Goal: Task Accomplishment & Management: Use online tool/utility

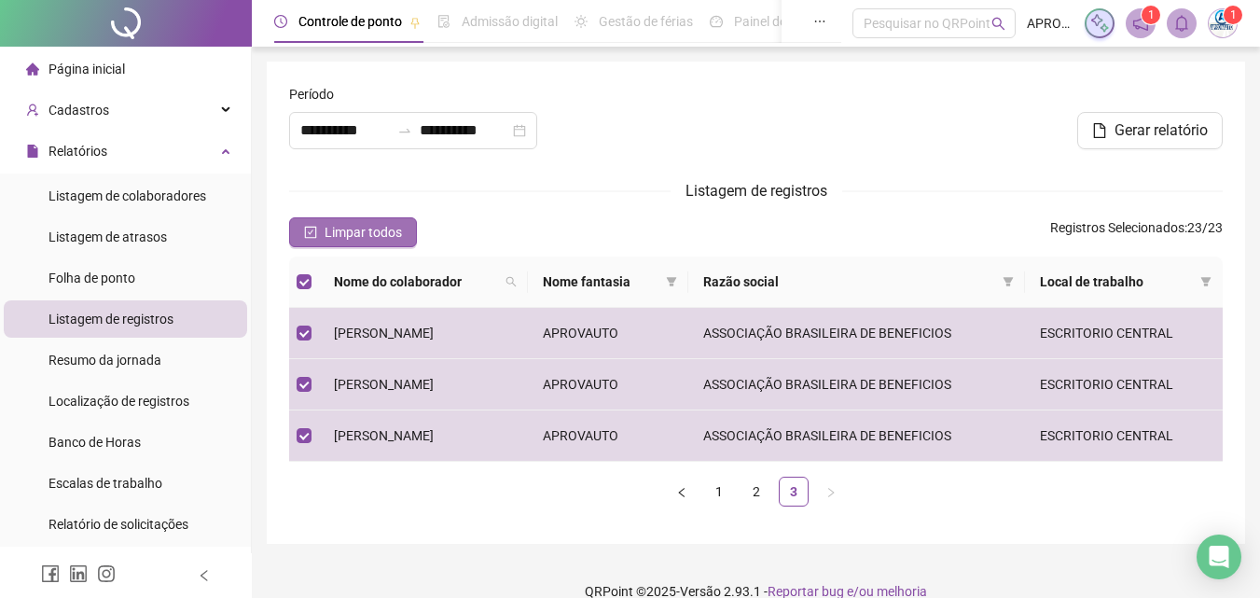
click at [363, 228] on span "Limpar todos" at bounding box center [362, 232] width 77 height 21
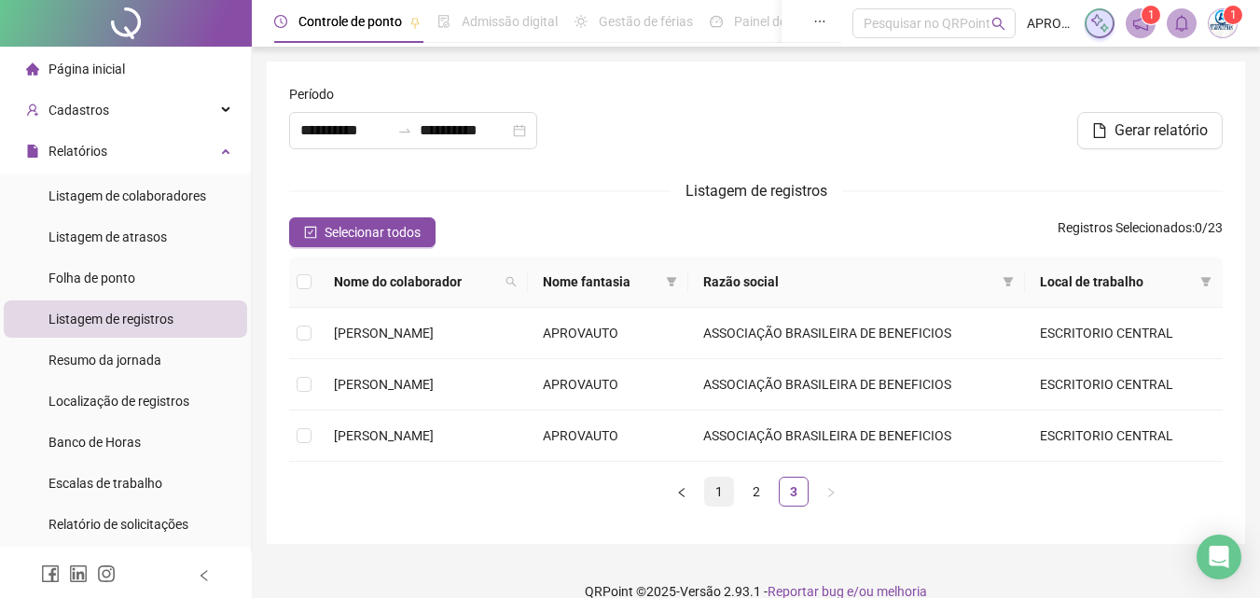
click at [724, 493] on link "1" at bounding box center [719, 491] width 28 height 28
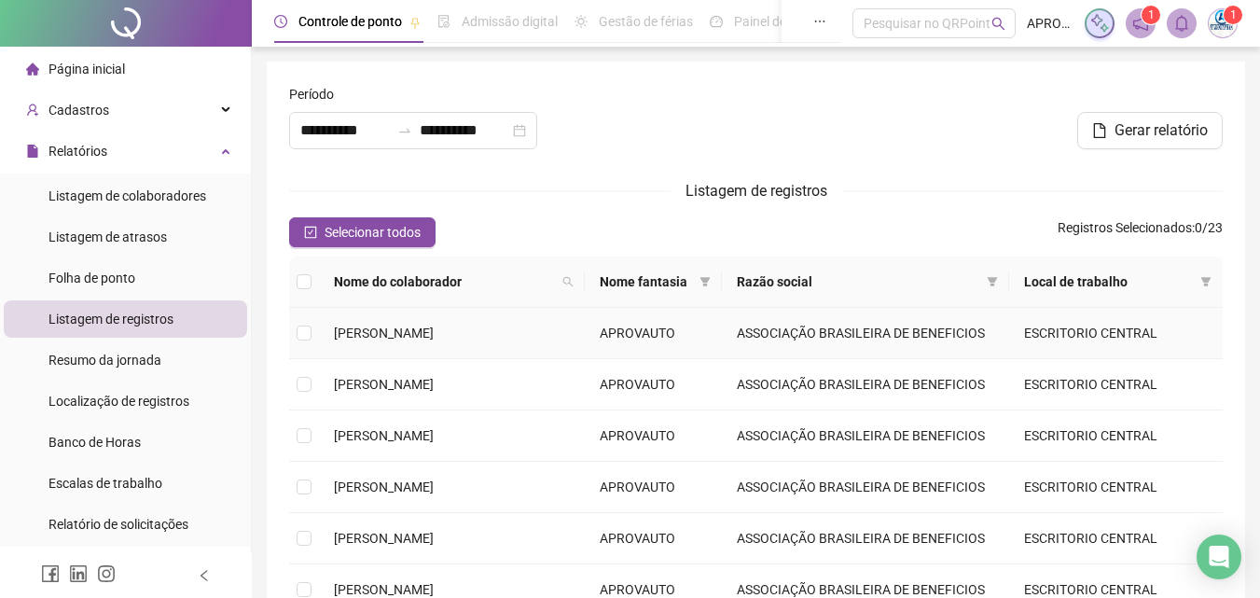
scroll to position [93, 0]
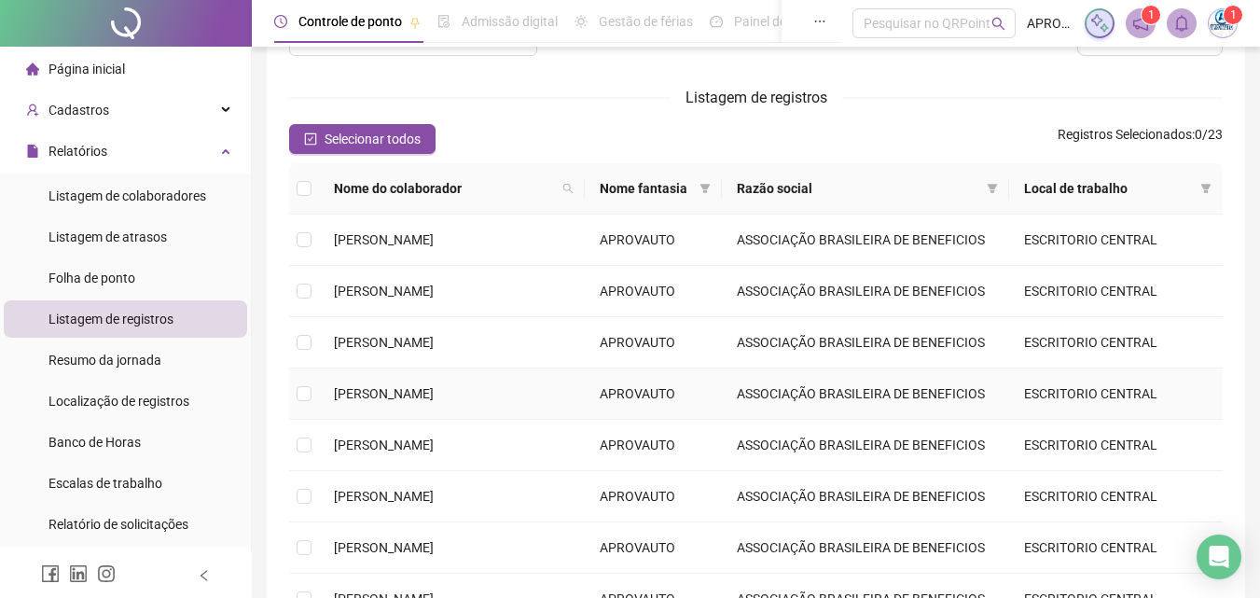
click at [434, 393] on span "[PERSON_NAME]" at bounding box center [384, 393] width 100 height 15
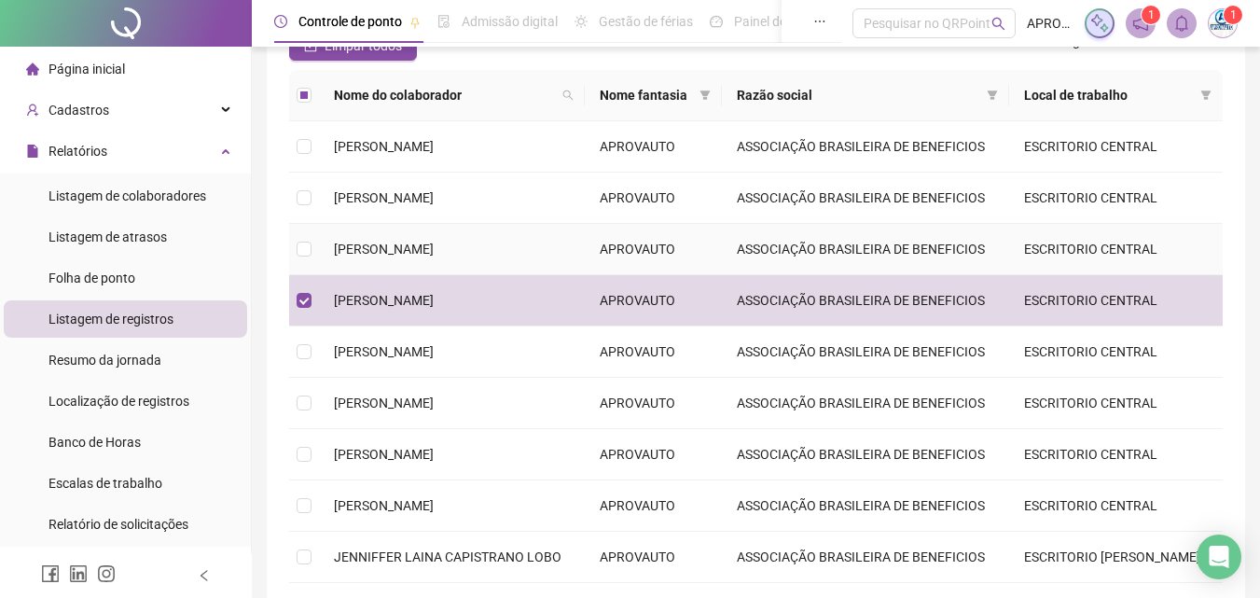
scroll to position [280, 0]
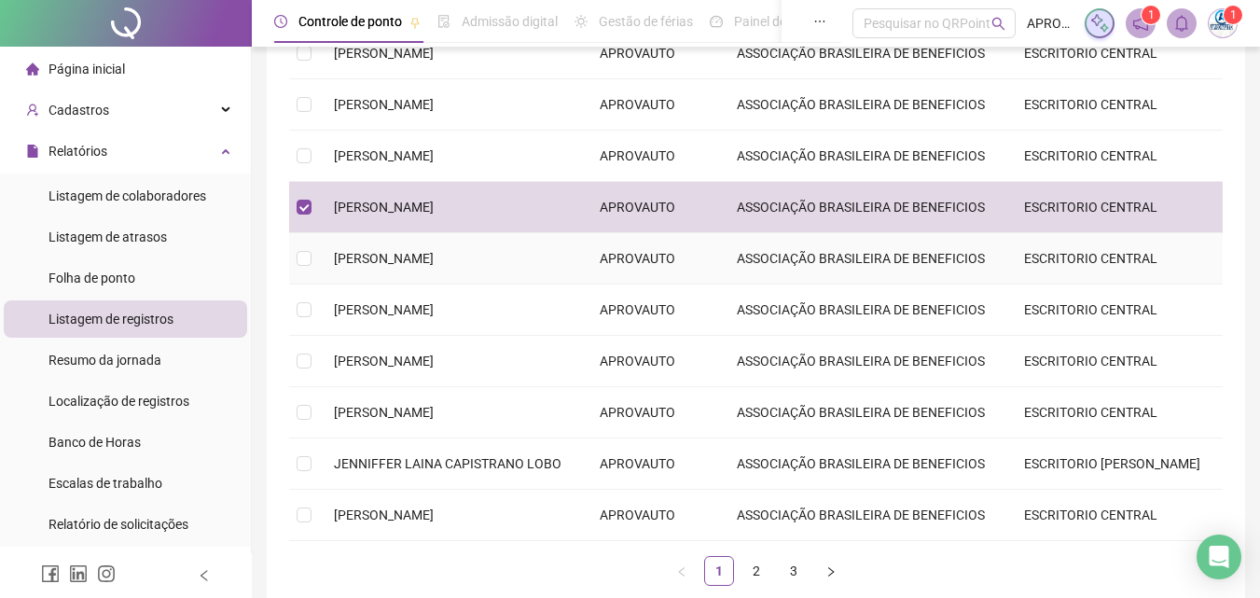
click at [434, 259] on span "[PERSON_NAME]" at bounding box center [384, 258] width 100 height 15
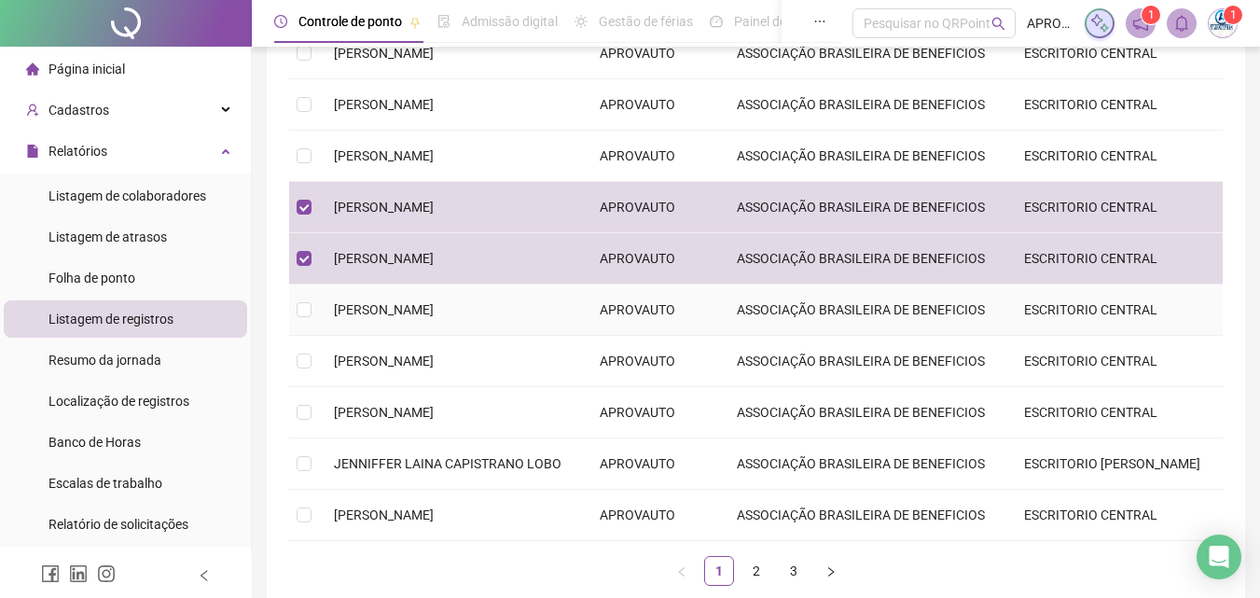
click at [434, 312] on span "[PERSON_NAME]" at bounding box center [384, 309] width 100 height 15
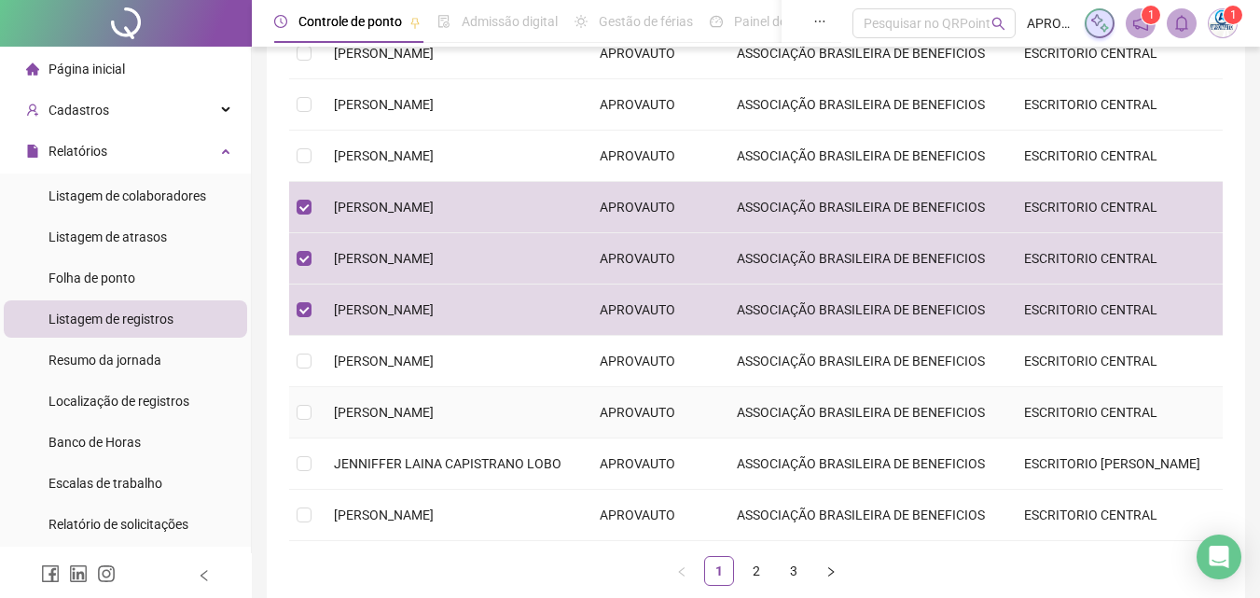
scroll to position [373, 0]
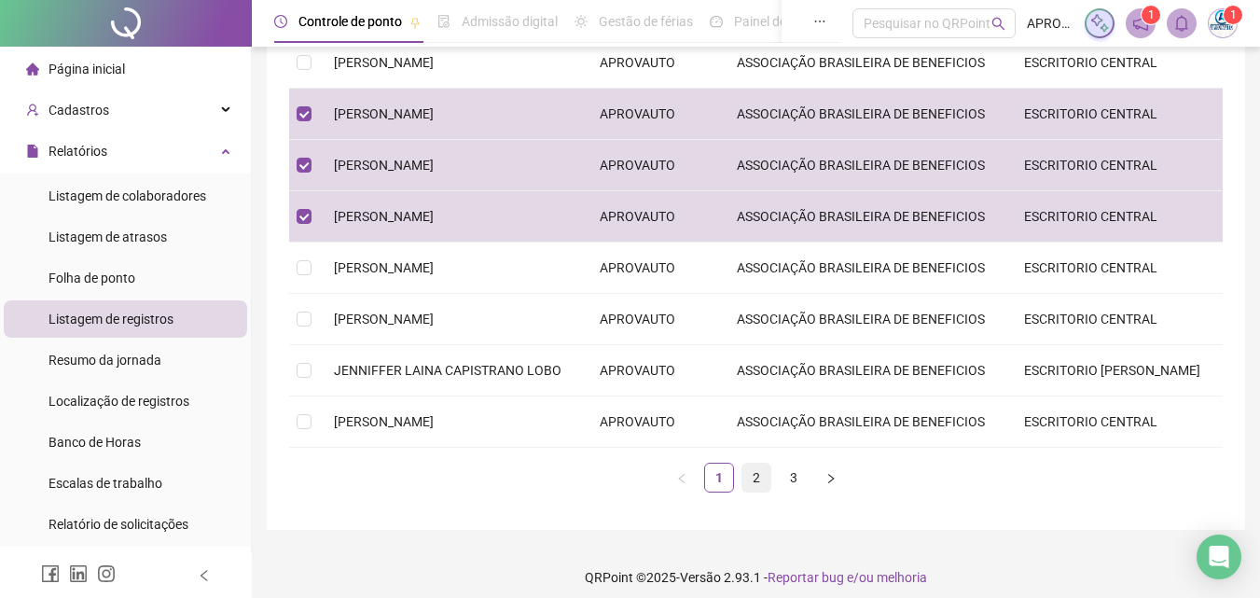
click at [758, 477] on link "2" at bounding box center [756, 477] width 28 height 28
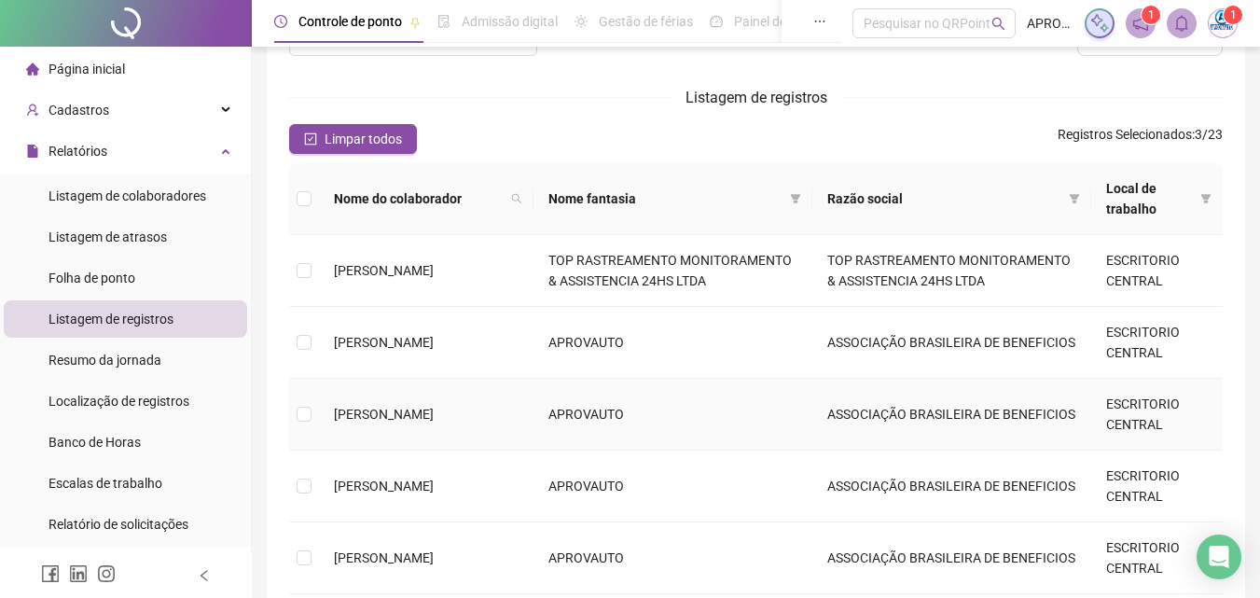
scroll to position [186, 0]
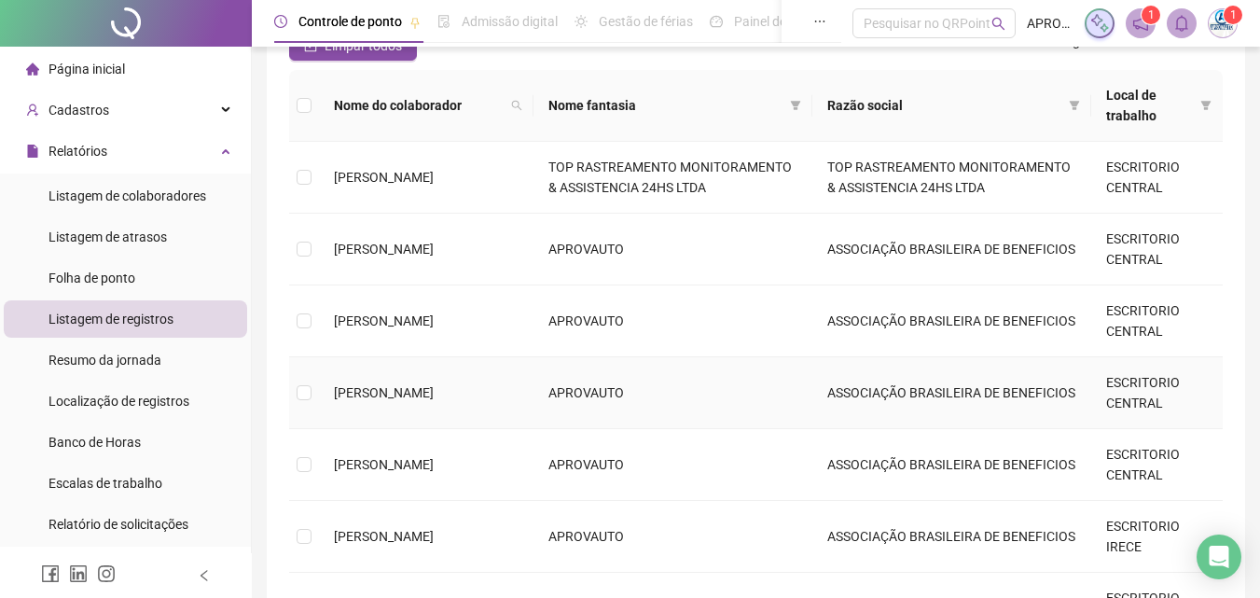
click at [434, 389] on span "[PERSON_NAME]" at bounding box center [384, 392] width 100 height 15
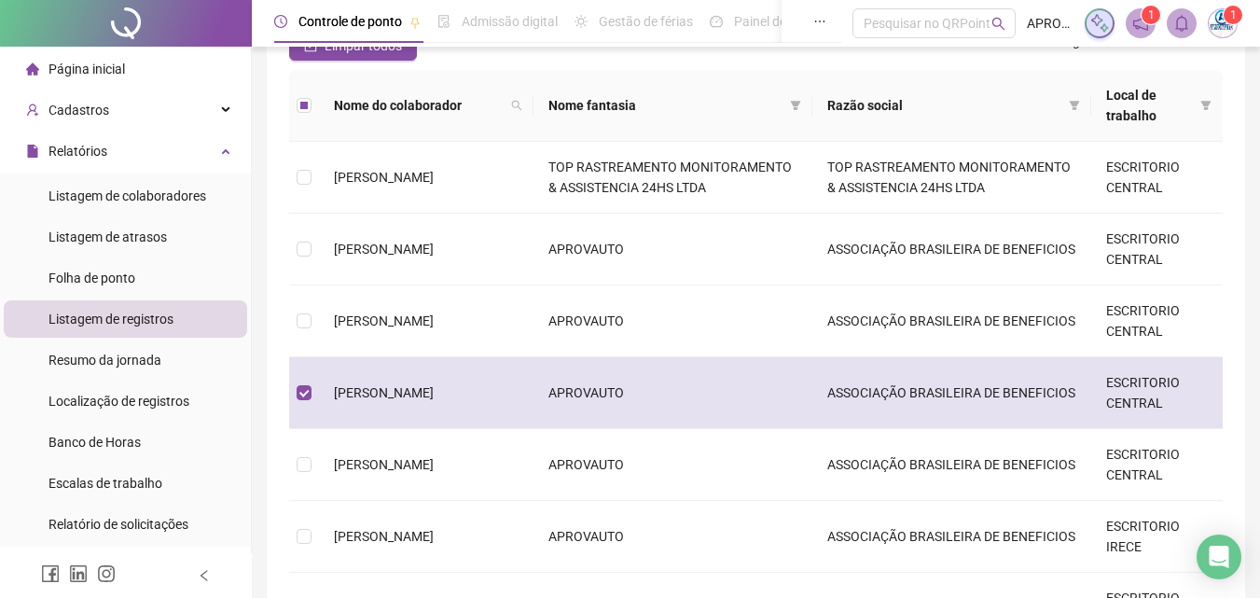
scroll to position [373, 0]
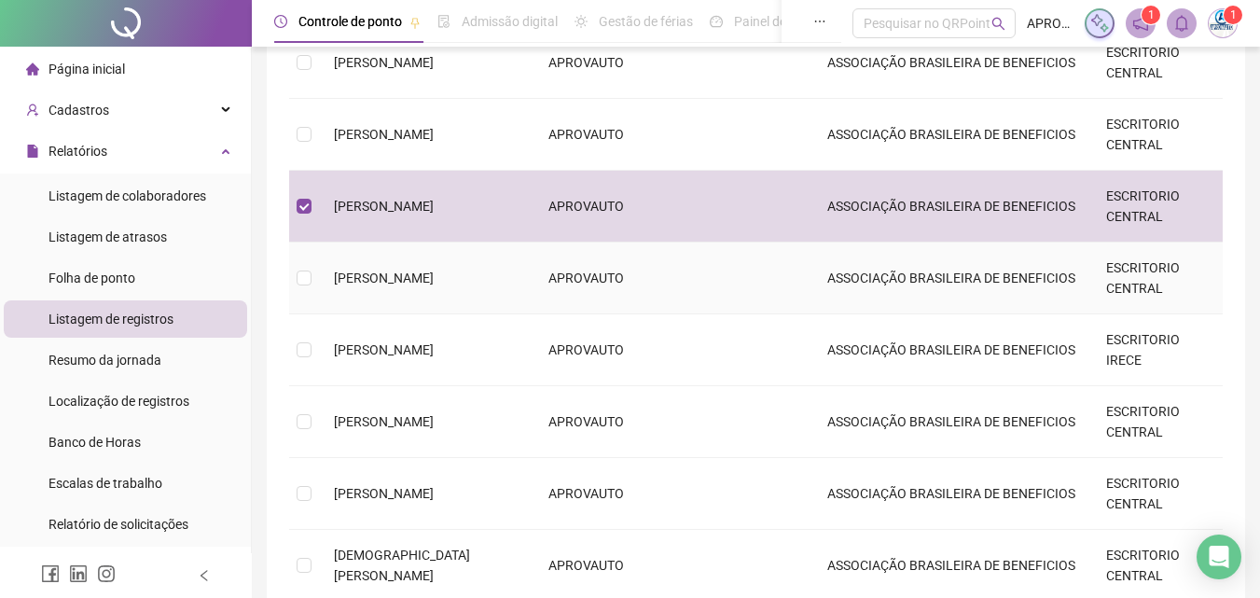
click at [479, 283] on td "[PERSON_NAME]" at bounding box center [426, 278] width 214 height 72
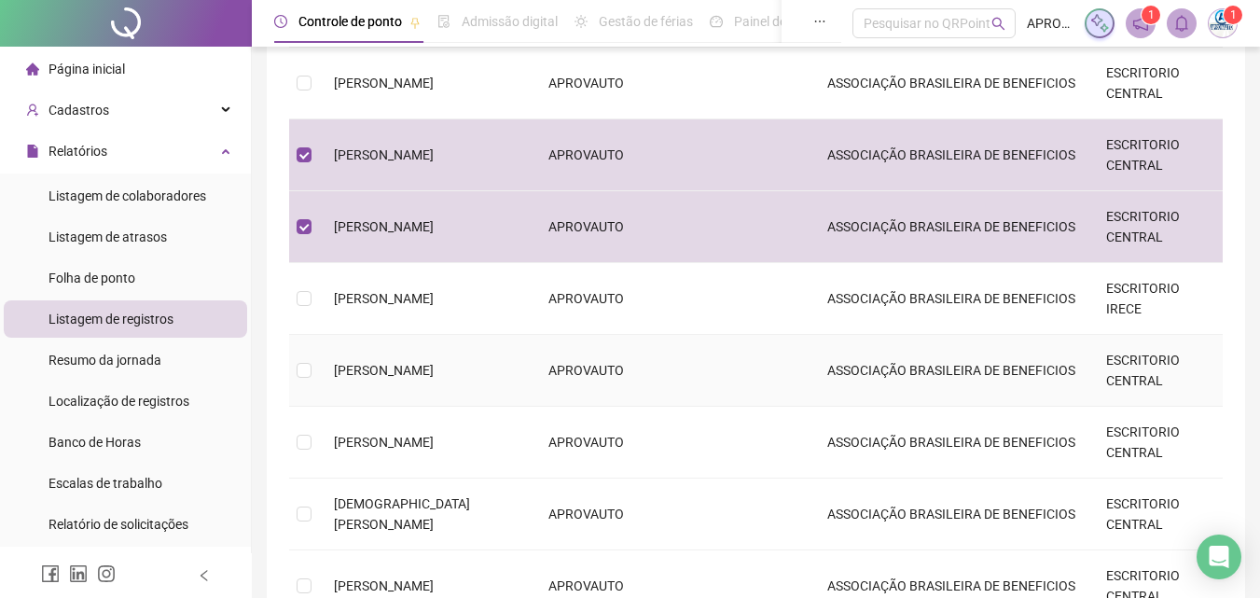
scroll to position [517, 0]
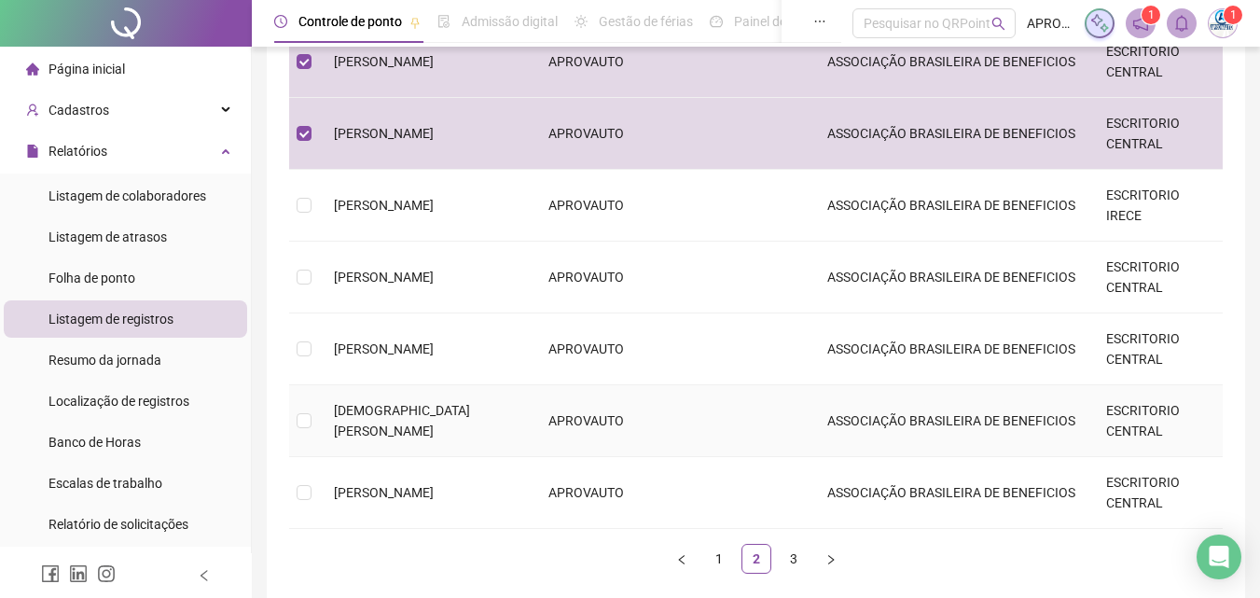
click at [430, 421] on span "[DEMOGRAPHIC_DATA] [PERSON_NAME]" at bounding box center [402, 420] width 136 height 35
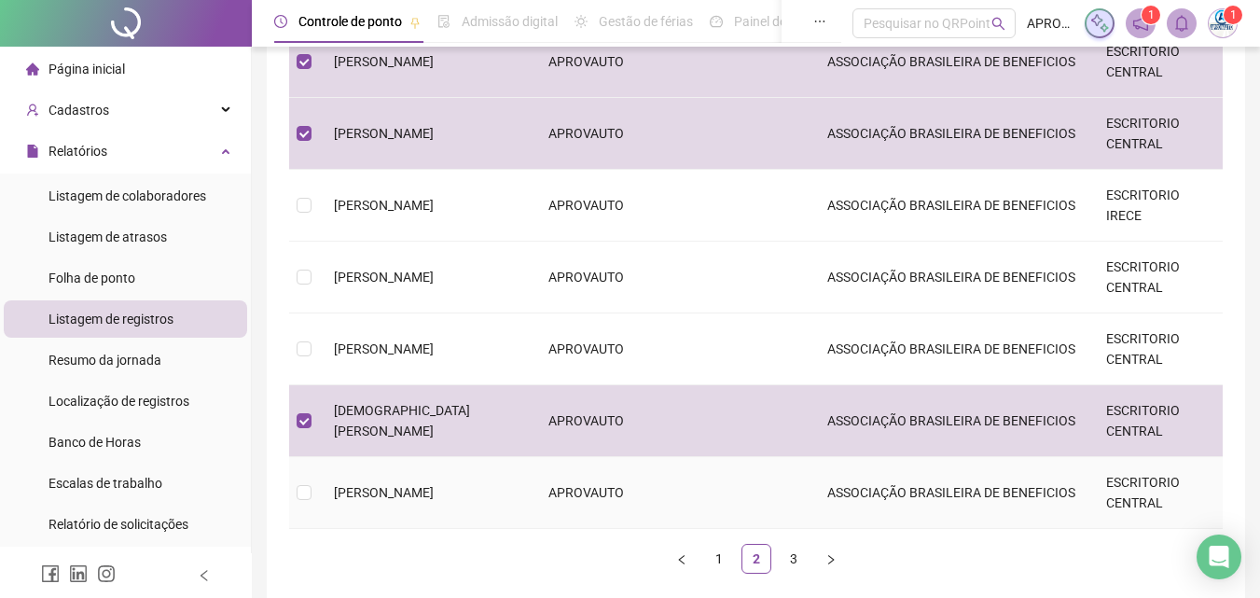
click at [480, 491] on td "[PERSON_NAME]" at bounding box center [426, 493] width 214 height 72
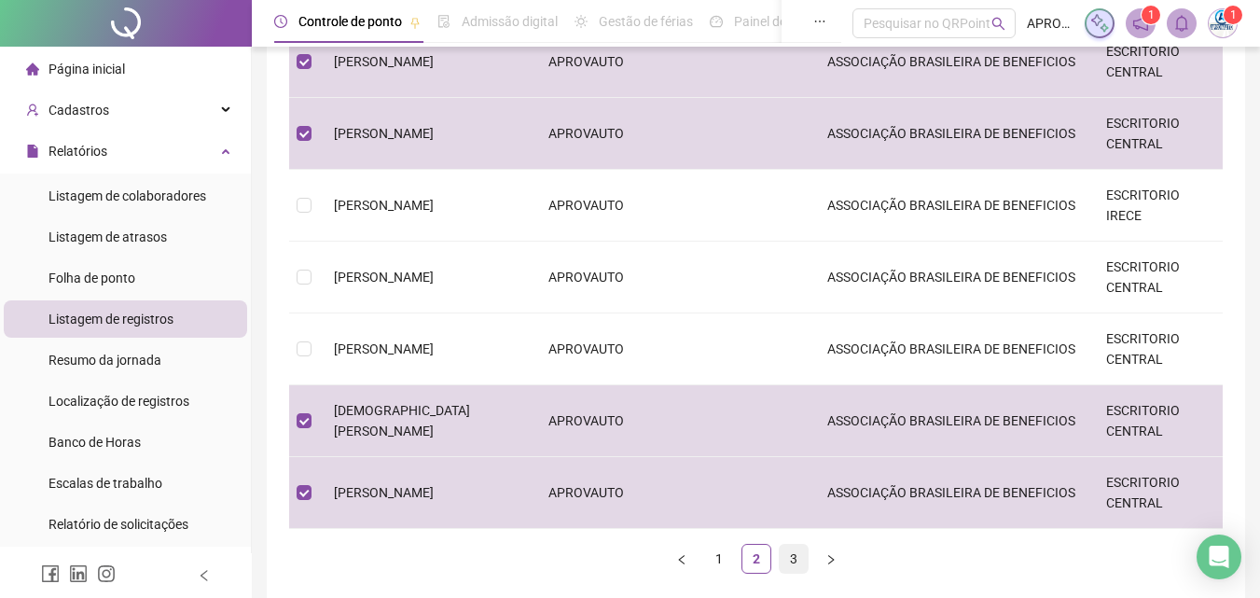
click at [785, 557] on link "3" at bounding box center [793, 559] width 28 height 28
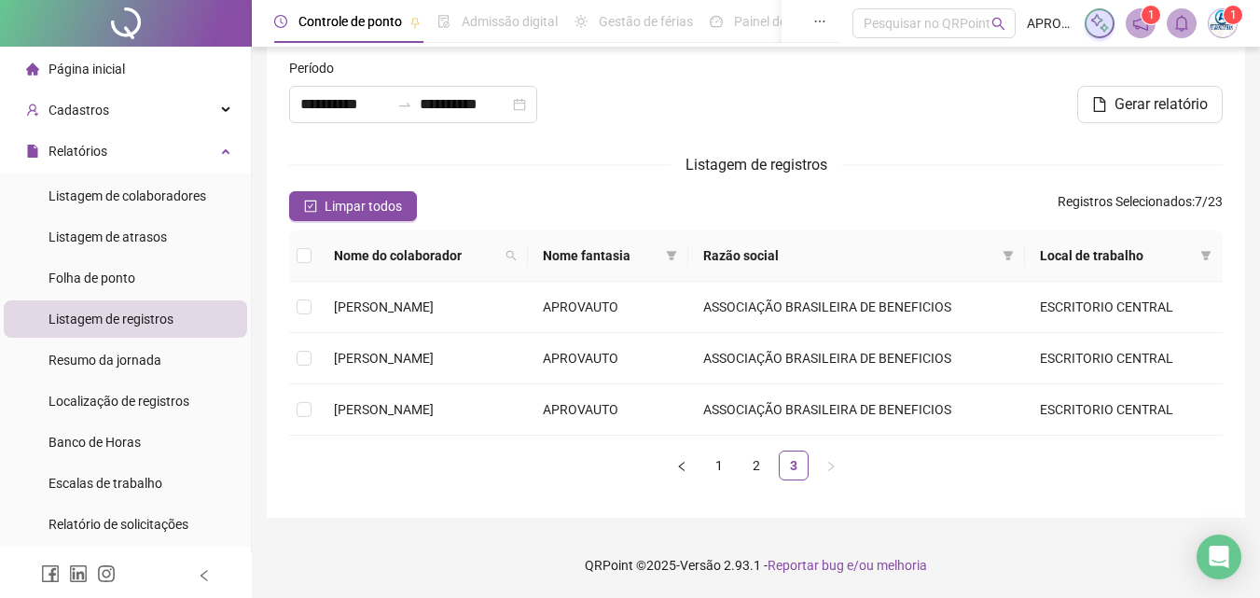
scroll to position [26, 0]
click at [725, 462] on link "1" at bounding box center [719, 465] width 28 height 28
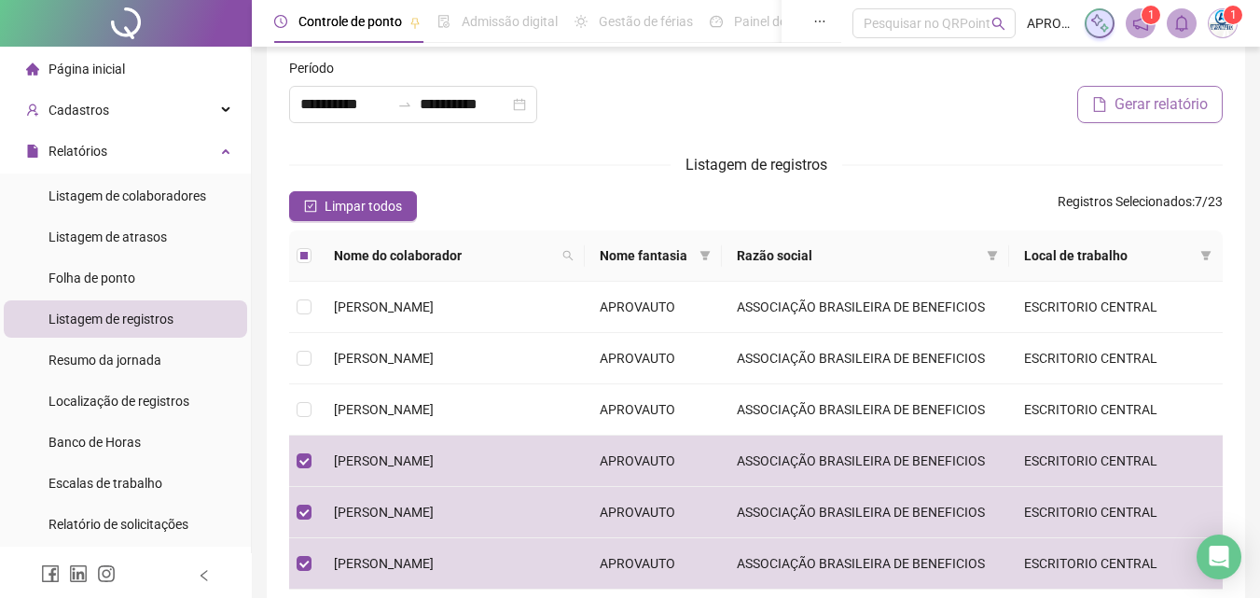
click at [1142, 112] on span "Gerar relatório" at bounding box center [1160, 104] width 93 height 22
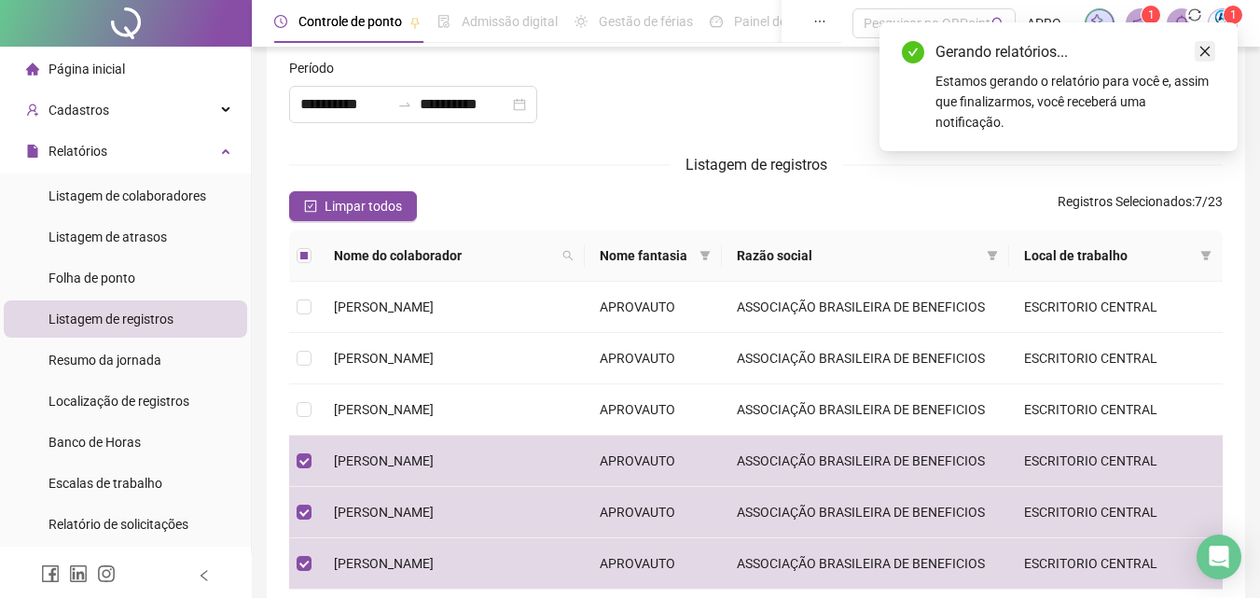
click at [1202, 48] on icon "close" at bounding box center [1205, 52] width 10 height 10
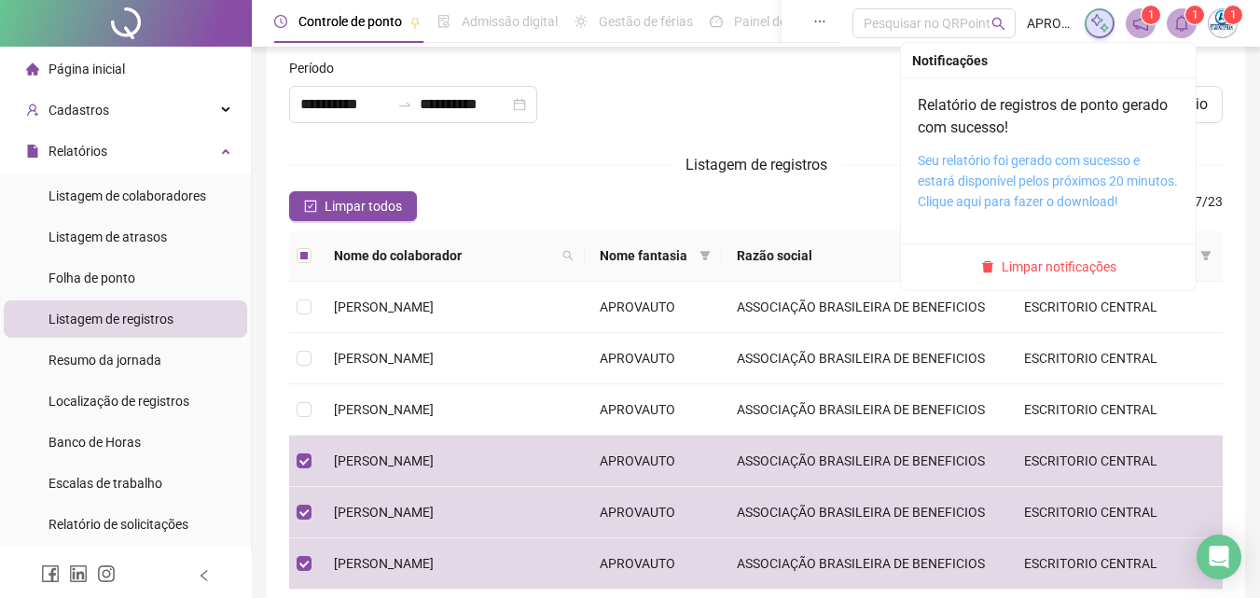
click at [1061, 160] on link "Seu relatório foi gerado com sucesso e estará disponível pelos próximos 20 minu…" at bounding box center [1047, 181] width 260 height 56
